Goal: Information Seeking & Learning: Learn about a topic

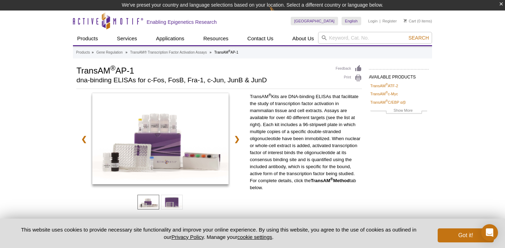
drag, startPoint x: 255, startPoint y: 105, endPoint x: 266, endPoint y: 125, distance: 22.6
click at [266, 125] on p "TransAM ® Kits are DNA-binding ELISAs that facilitate the study of transcriptio…" at bounding box center [306, 142] width 112 height 98
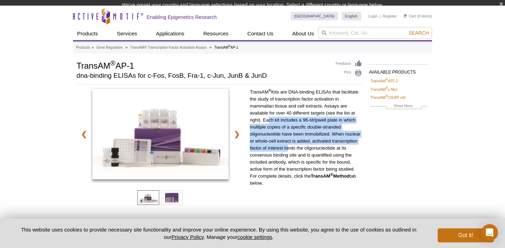
drag, startPoint x: 266, startPoint y: 125, endPoint x: 286, endPoint y: 146, distance: 29.3
click at [286, 147] on p "TransAM ® Kits are DNA-binding ELISAs that facilitate the study of transcriptio…" at bounding box center [306, 138] width 112 height 98
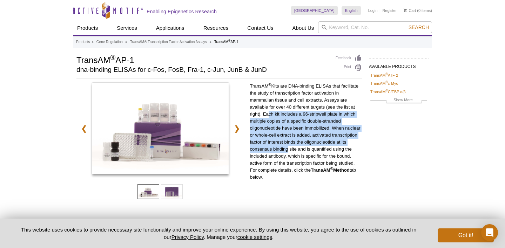
click at [286, 146] on p "TransAM ® Kits are DNA-binding ELISAs that facilitate the study of transcriptio…" at bounding box center [306, 132] width 112 height 98
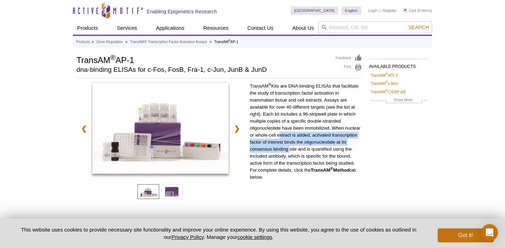
drag, startPoint x: 286, startPoint y: 146, endPoint x: 288, endPoint y: 136, distance: 10.5
click at [288, 136] on p "TransAM ® Kits are DNA-binding ELISAs that facilitate the study of transcriptio…" at bounding box center [306, 132] width 112 height 98
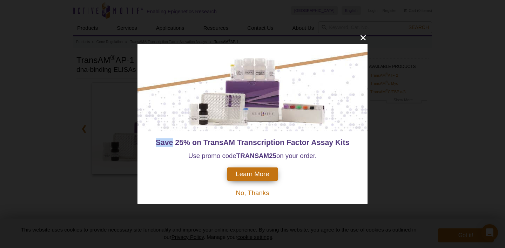
click at [288, 137] on div "Save 25% on TransAM Transcription Factor Assay Kits Use promo code TRANSAM 25 o…" at bounding box center [253, 168] width 230 height 73
click at [361, 39] on icon "close" at bounding box center [363, 37] width 9 height 9
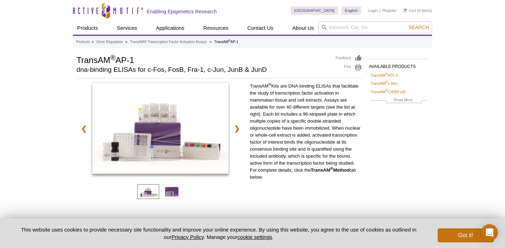
drag, startPoint x: 295, startPoint y: 126, endPoint x: 295, endPoint y: 173, distance: 46.7
click at [295, 173] on p "TransAM ® Kits are DNA-binding ELISAs that facilitate the study of transcriptio…" at bounding box center [306, 132] width 112 height 98
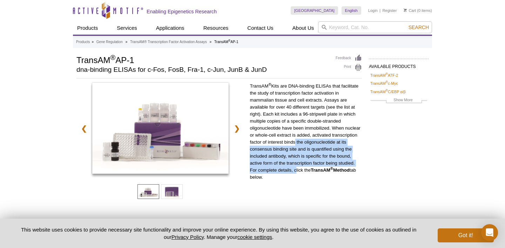
drag, startPoint x: 295, startPoint y: 173, endPoint x: 292, endPoint y: 142, distance: 30.7
click at [292, 142] on p "TransAM ® Kits are DNA-binding ELISAs that facilitate the study of transcriptio…" at bounding box center [306, 132] width 112 height 98
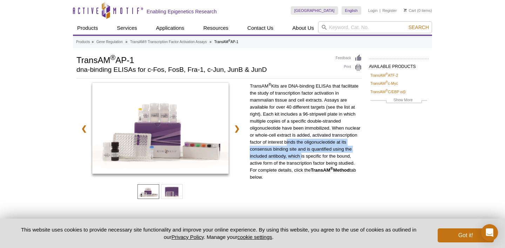
drag, startPoint x: 292, startPoint y: 142, endPoint x: 292, endPoint y: 158, distance: 15.8
click at [292, 158] on p "TransAM ® Kits are DNA-binding ELISAs that facilitate the study of transcriptio…" at bounding box center [306, 132] width 112 height 98
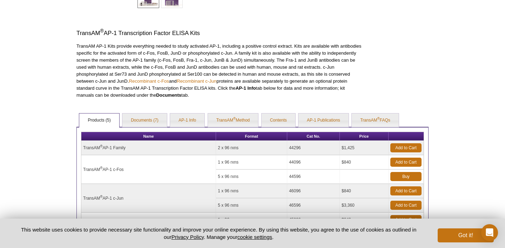
scroll to position [192, 0]
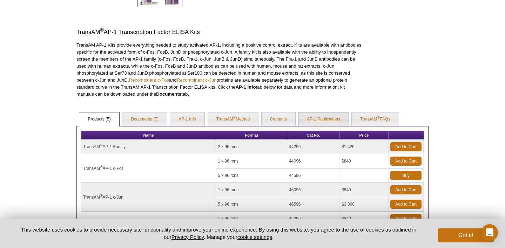
click at [316, 119] on link "AP-1 Publications" at bounding box center [324, 120] width 50 height 14
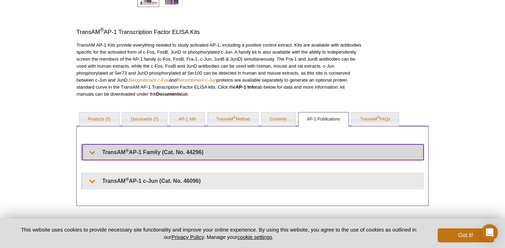
click at [183, 157] on summary "TransAM ® AP-1 Family (Cat. No. 44296)" at bounding box center [252, 153] width 341 height 16
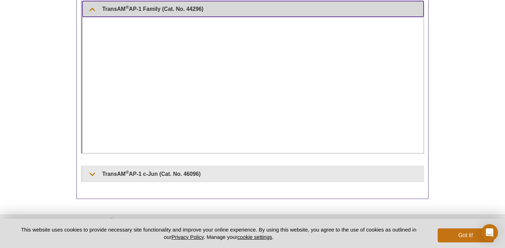
scroll to position [336, 0]
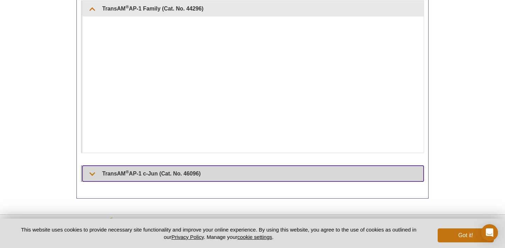
click at [170, 171] on summary "TransAM ® AP-1 c-Jun (Cat. No. 46096)" at bounding box center [252, 174] width 341 height 16
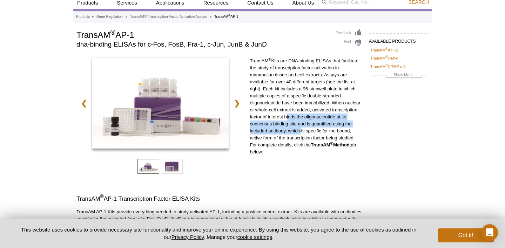
scroll to position [10, 0]
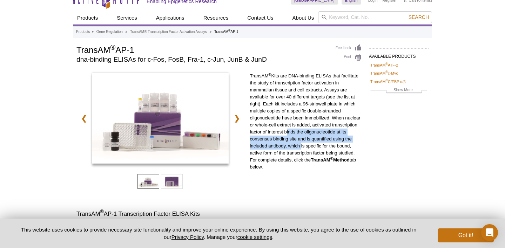
click at [316, 115] on p "TransAM ® Kits are DNA-binding ELISAs that facilitate the study of transcriptio…" at bounding box center [306, 122] width 112 height 98
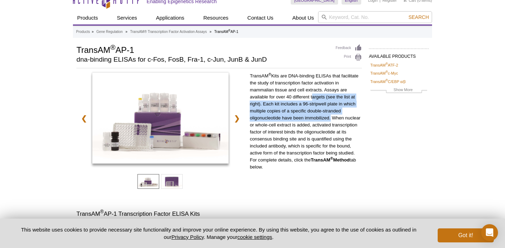
drag, startPoint x: 321, startPoint y: 131, endPoint x: 316, endPoint y: 100, distance: 32.0
click at [316, 100] on p "TransAM ® Kits are DNA-binding ELISAs that facilitate the study of transcriptio…" at bounding box center [306, 122] width 112 height 98
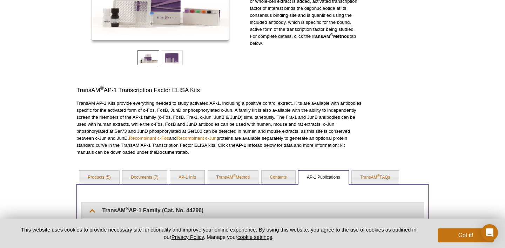
scroll to position [135, 0]
click at [259, 116] on p "TransAM AP-1 Kits provide everything needed to study activated AP-1, including …" at bounding box center [219, 127] width 286 height 56
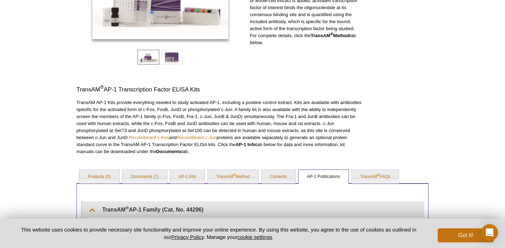
click at [259, 116] on p "TransAM AP-1 Kits provide everything needed to study activated AP-1, including …" at bounding box center [219, 127] width 286 height 56
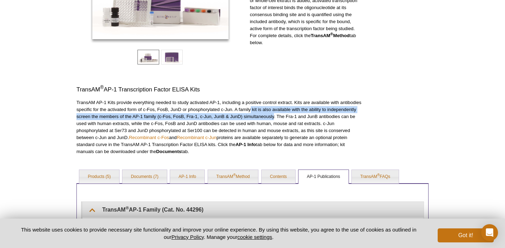
drag, startPoint x: 259, startPoint y: 116, endPoint x: 249, endPoint y: 112, distance: 10.6
click at [249, 112] on p "TransAM AP-1 Kits provide everything needed to study activated AP-1, including …" at bounding box center [219, 127] width 286 height 56
drag, startPoint x: 249, startPoint y: 112, endPoint x: 256, endPoint y: 115, distance: 7.4
click at [256, 115] on p "TransAM AP-1 Kits provide everything needed to study activated AP-1, including …" at bounding box center [219, 127] width 286 height 56
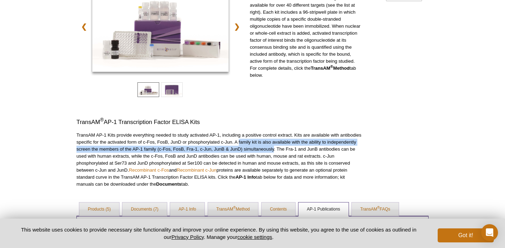
scroll to position [0, 0]
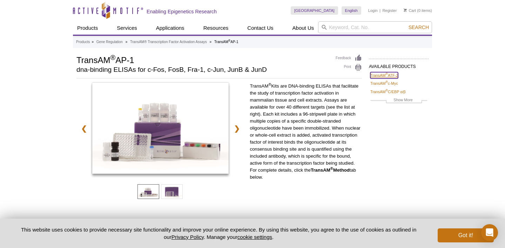
click at [387, 78] on link "TransAM ® ATF-2" at bounding box center [384, 75] width 28 height 6
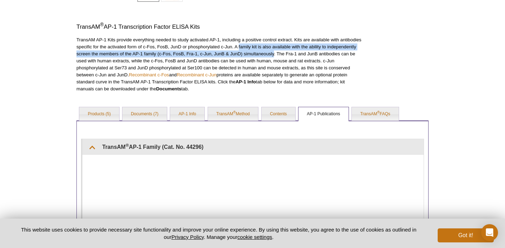
scroll to position [198, 0]
click at [92, 112] on link "Products (5)" at bounding box center [99, 114] width 40 height 14
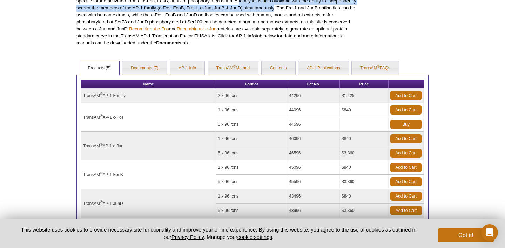
scroll to position [245, 0]
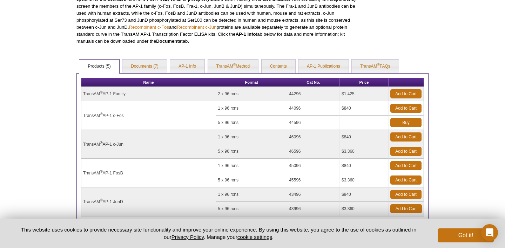
click at [294, 90] on td "44296" at bounding box center [313, 94] width 53 height 14
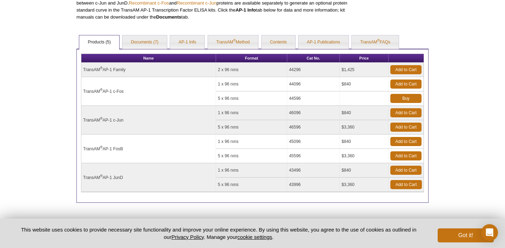
scroll to position [268, 0]
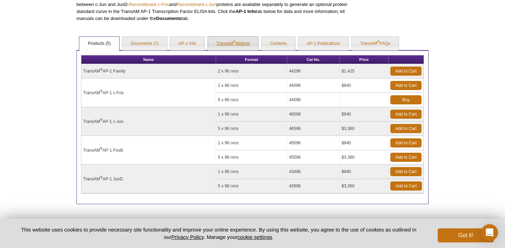
click at [238, 40] on link "TransAM ® Method" at bounding box center [233, 44] width 51 height 14
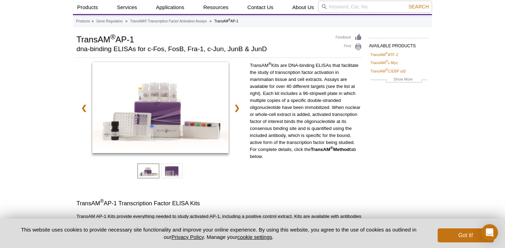
scroll to position [0, 0]
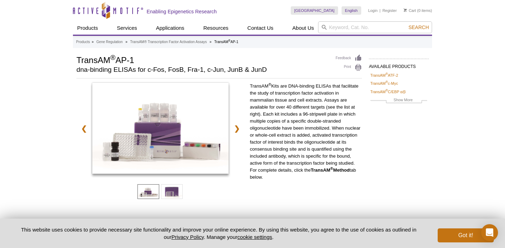
click at [92, 62] on h1 "TransAM ® AP-1" at bounding box center [202, 59] width 252 height 11
copy h1 "TransAM"
click at [244, 124] on link "❯" at bounding box center [236, 129] width 15 height 16
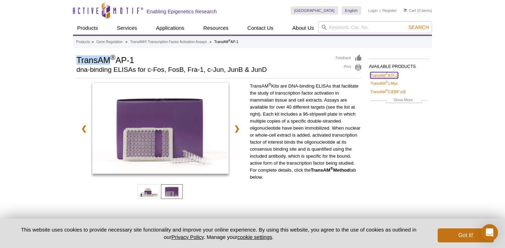
click at [393, 72] on link "TransAM ® ATF-2" at bounding box center [384, 75] width 28 height 6
click at [390, 85] on link "TransAM ® c-Myc" at bounding box center [384, 83] width 28 height 6
click at [196, 43] on link "TransAM® Transcription Factor Activation Assays" at bounding box center [168, 42] width 77 height 6
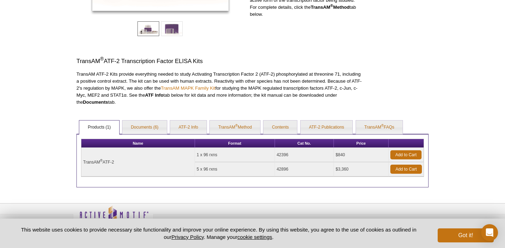
scroll to position [190, 0]
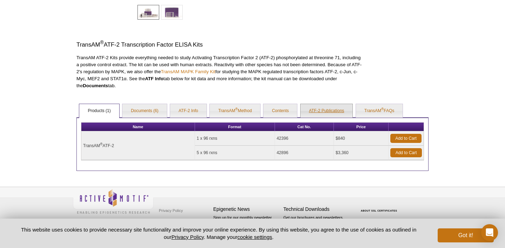
click at [336, 108] on link "ATF-2 Publications" at bounding box center [327, 111] width 52 height 14
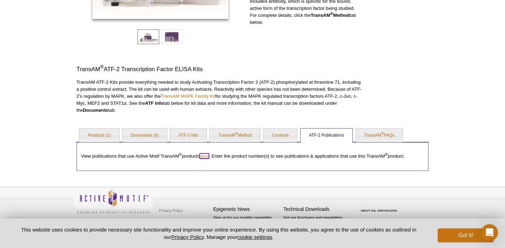
click at [202, 158] on link "here" at bounding box center [204, 156] width 9 height 5
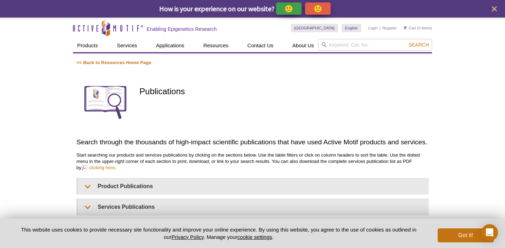
click at [125, 173] on div "<< Back to Resources Home Page Publications Search through the thousands of hig…" at bounding box center [252, 138] width 352 height 156
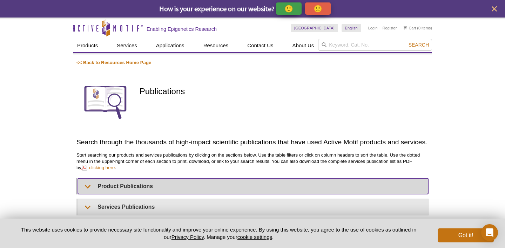
click at [126, 184] on summary "Product Publications" at bounding box center [253, 187] width 350 height 16
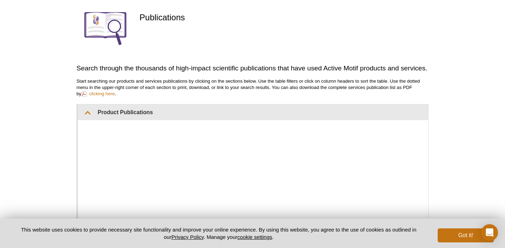
scroll to position [78, 0]
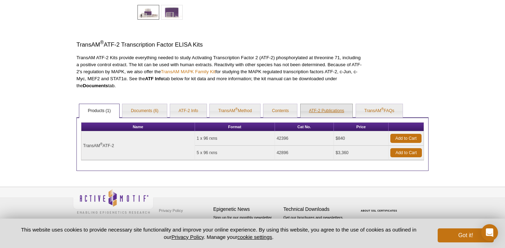
click at [321, 113] on link "ATF-2 Publications" at bounding box center [327, 111] width 52 height 14
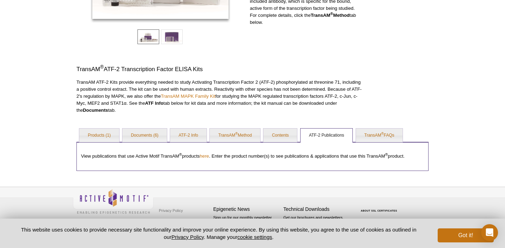
scroll to position [155, 0]
click at [208, 157] on link "here" at bounding box center [204, 156] width 9 height 5
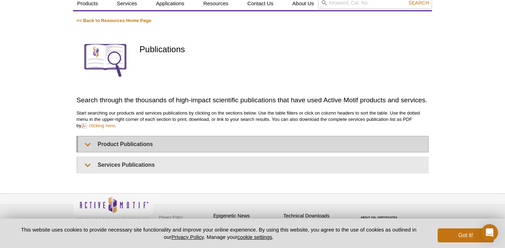
scroll to position [48, 0]
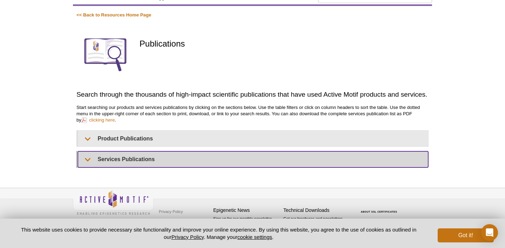
click at [132, 159] on summary "Services Publications" at bounding box center [253, 160] width 350 height 16
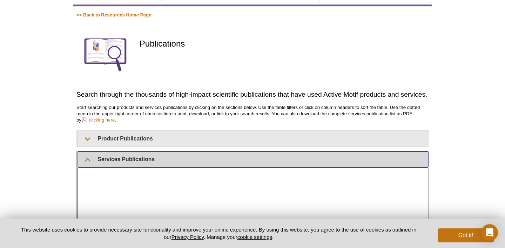
click at [132, 159] on summary "Services Publications" at bounding box center [253, 160] width 350 height 16
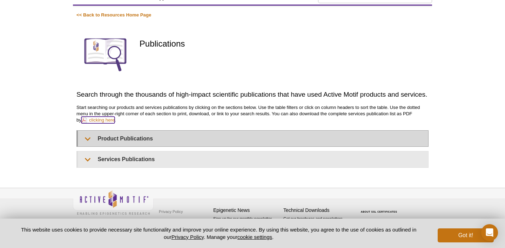
drag, startPoint x: 92, startPoint y: 120, endPoint x: 141, endPoint y: 138, distance: 51.5
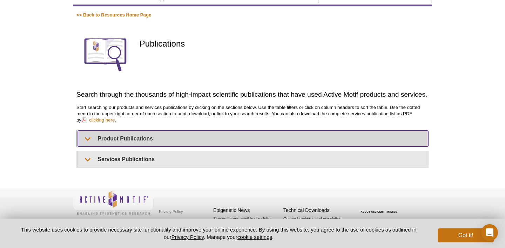
click at [141, 138] on summary "Product Publications" at bounding box center [253, 139] width 350 height 16
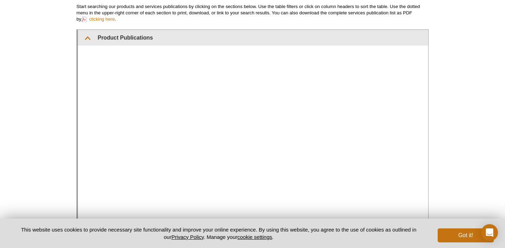
scroll to position [152, 0]
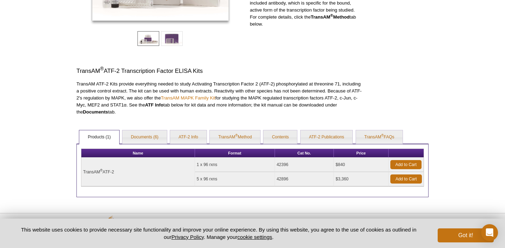
scroll to position [155, 0]
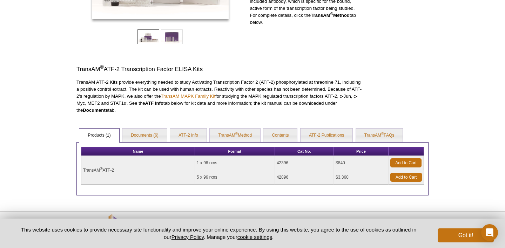
click at [281, 164] on td "42396" at bounding box center [304, 163] width 59 height 14
copy td "42396"
click at [282, 179] on td "42896" at bounding box center [304, 178] width 59 height 14
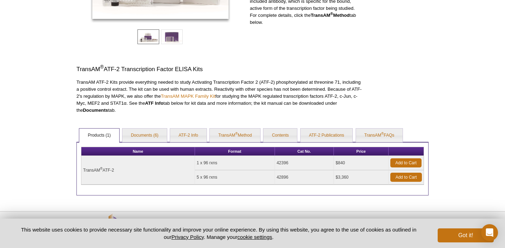
copy td "42896"
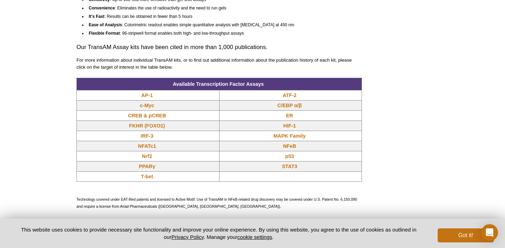
scroll to position [564, 0]
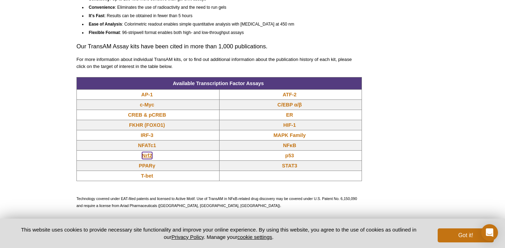
click at [148, 158] on link "Nrf2" at bounding box center [147, 155] width 10 height 7
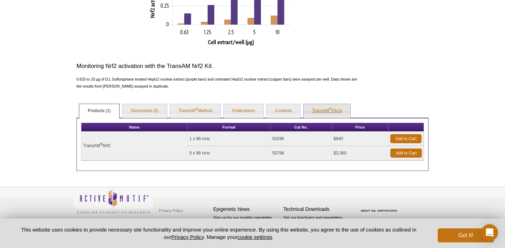
click at [315, 111] on link "TransAM ® FAQs" at bounding box center [327, 111] width 47 height 14
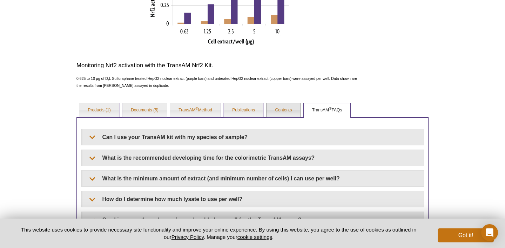
click at [274, 116] on link "Contents" at bounding box center [284, 110] width 34 height 14
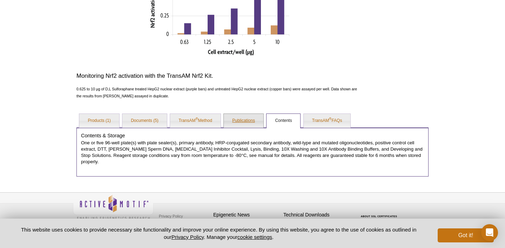
click at [245, 122] on link "Publications" at bounding box center [244, 121] width 40 height 14
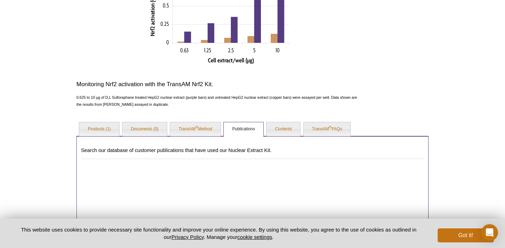
scroll to position [258, 0]
